Goal: Find specific page/section: Find specific page/section

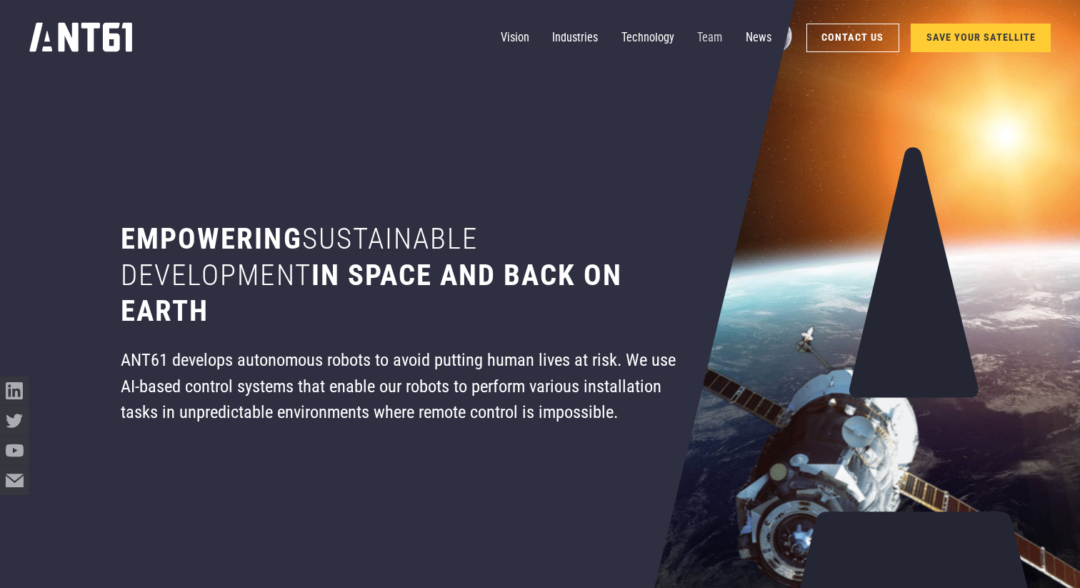
click at [707, 30] on link "Team" at bounding box center [709, 38] width 25 height 29
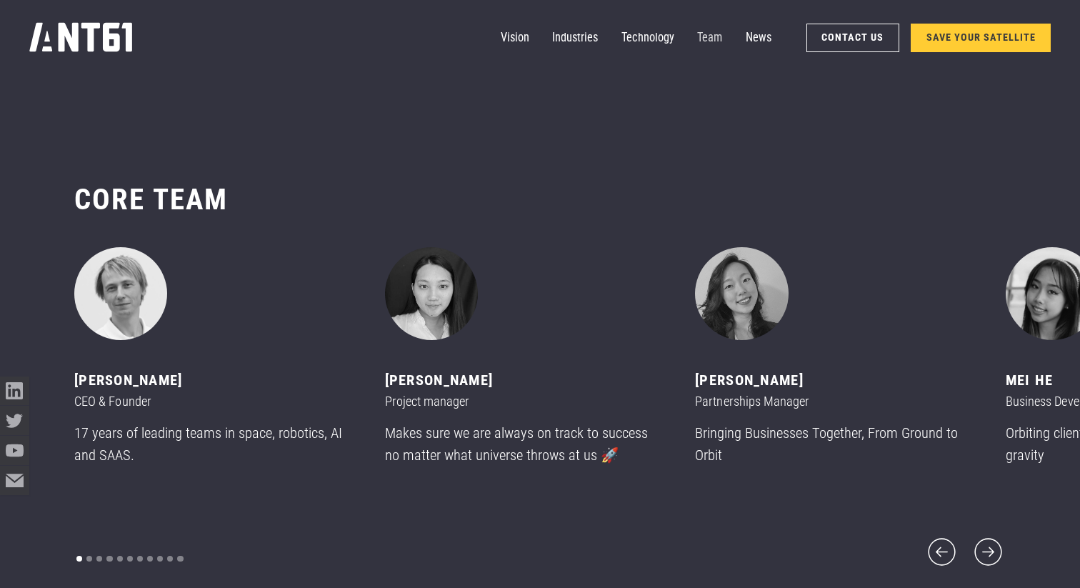
scroll to position [6976, 0]
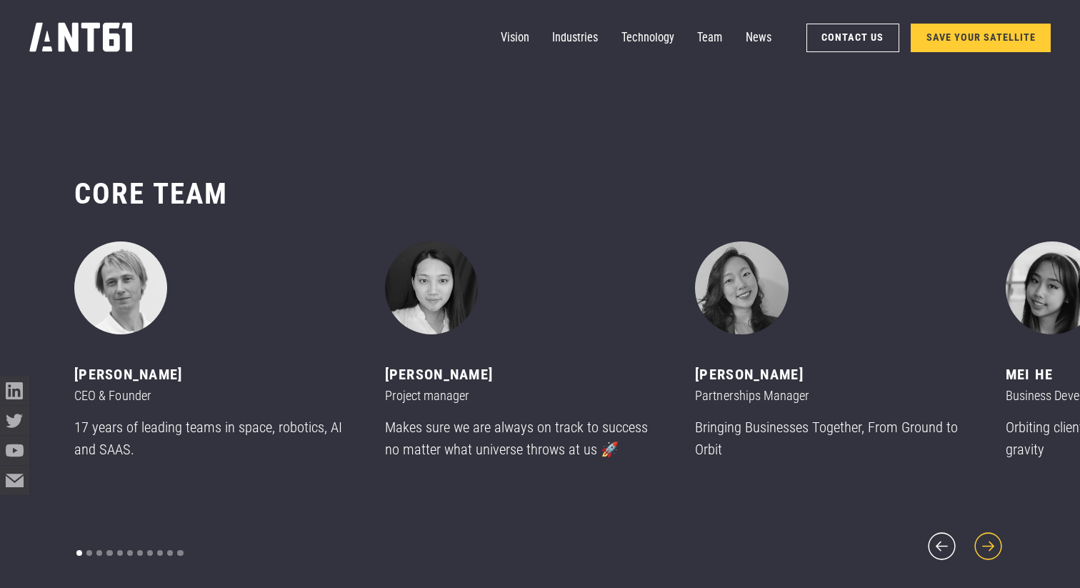
click at [977, 534] on icon "next slide" at bounding box center [987, 545] width 35 height 35
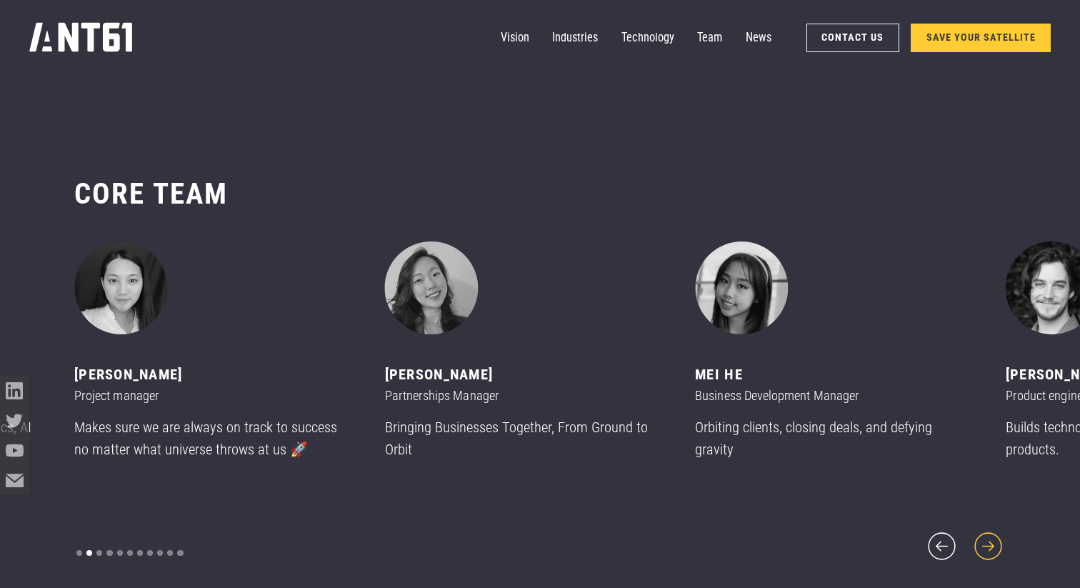
click at [977, 534] on icon "next slide" at bounding box center [987, 545] width 35 height 35
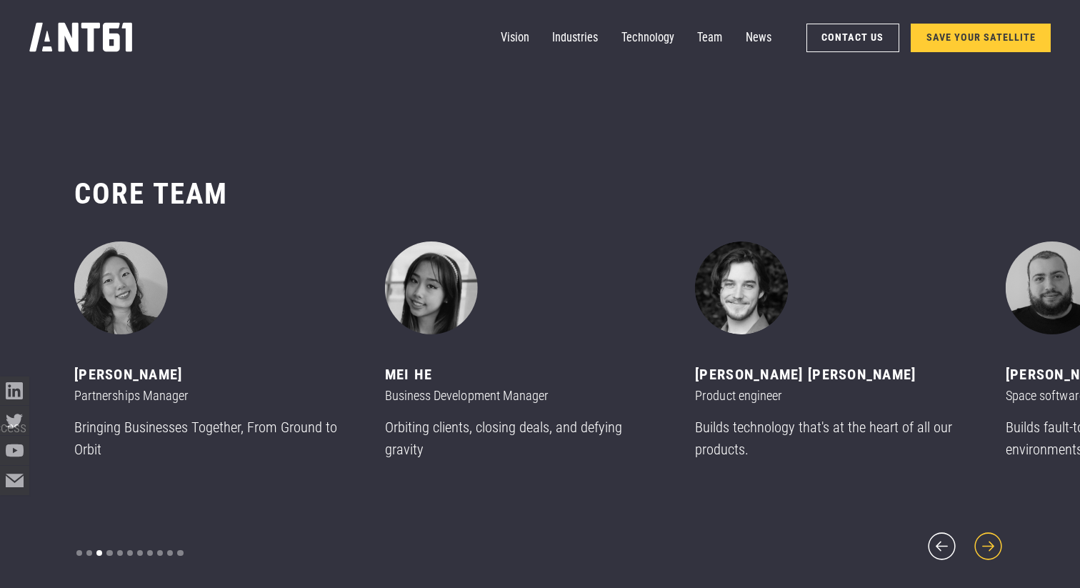
click at [977, 534] on icon "next slide" at bounding box center [987, 545] width 35 height 35
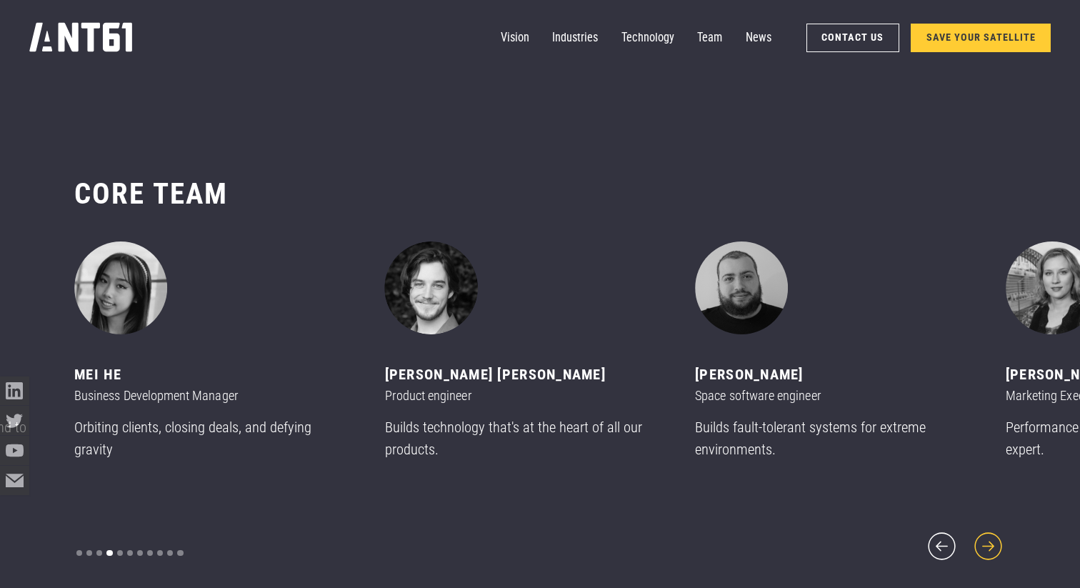
click at [977, 534] on icon "next slide" at bounding box center [987, 545] width 35 height 35
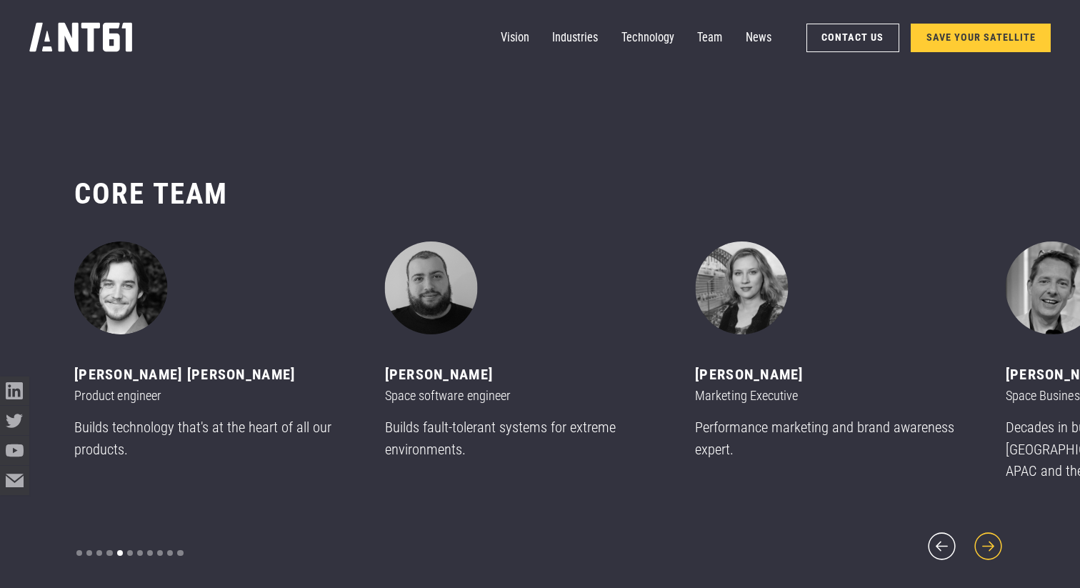
click at [977, 534] on icon "next slide" at bounding box center [987, 545] width 35 height 35
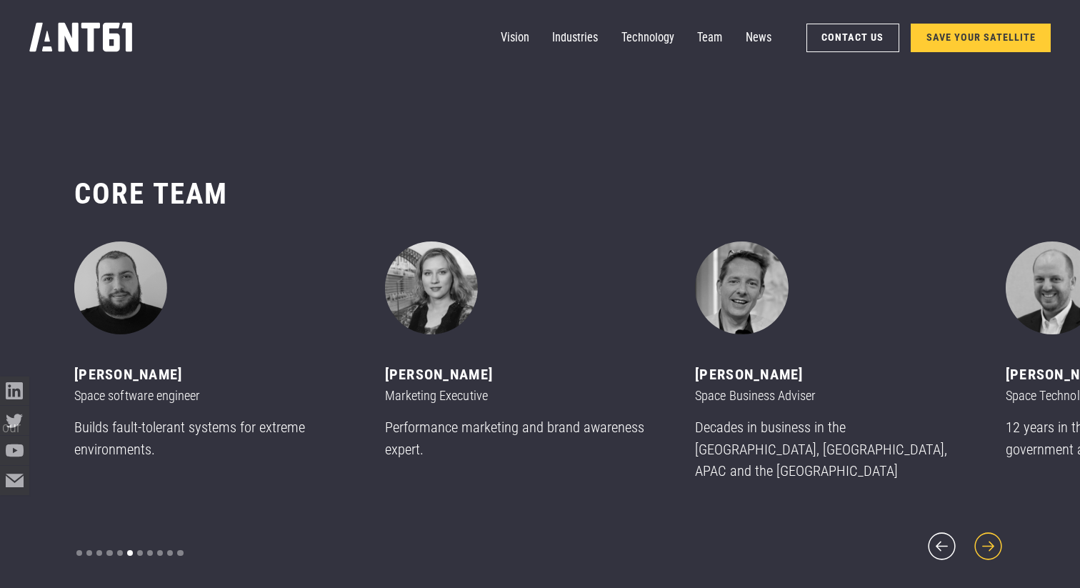
click at [977, 534] on icon "next slide" at bounding box center [987, 545] width 35 height 35
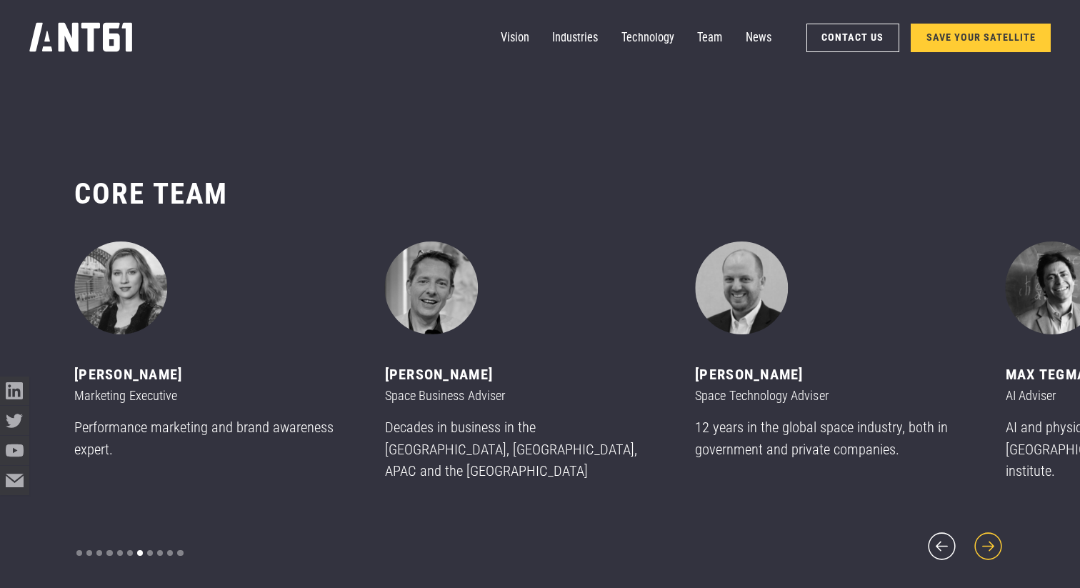
click at [977, 534] on icon "next slide" at bounding box center [987, 545] width 35 height 35
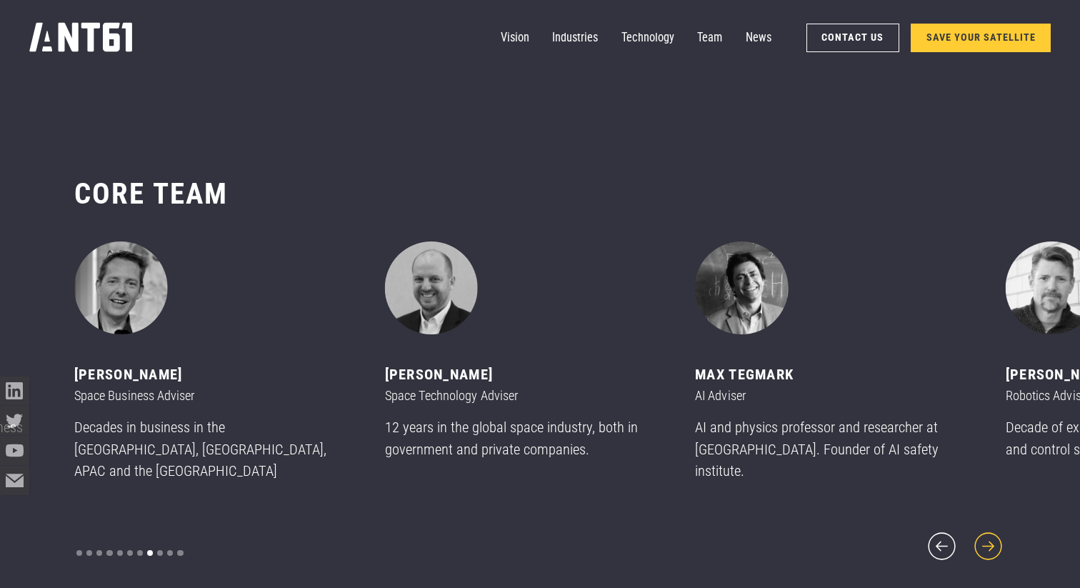
click at [977, 534] on icon "next slide" at bounding box center [987, 545] width 35 height 35
